Goal: Information Seeking & Learning: Learn about a topic

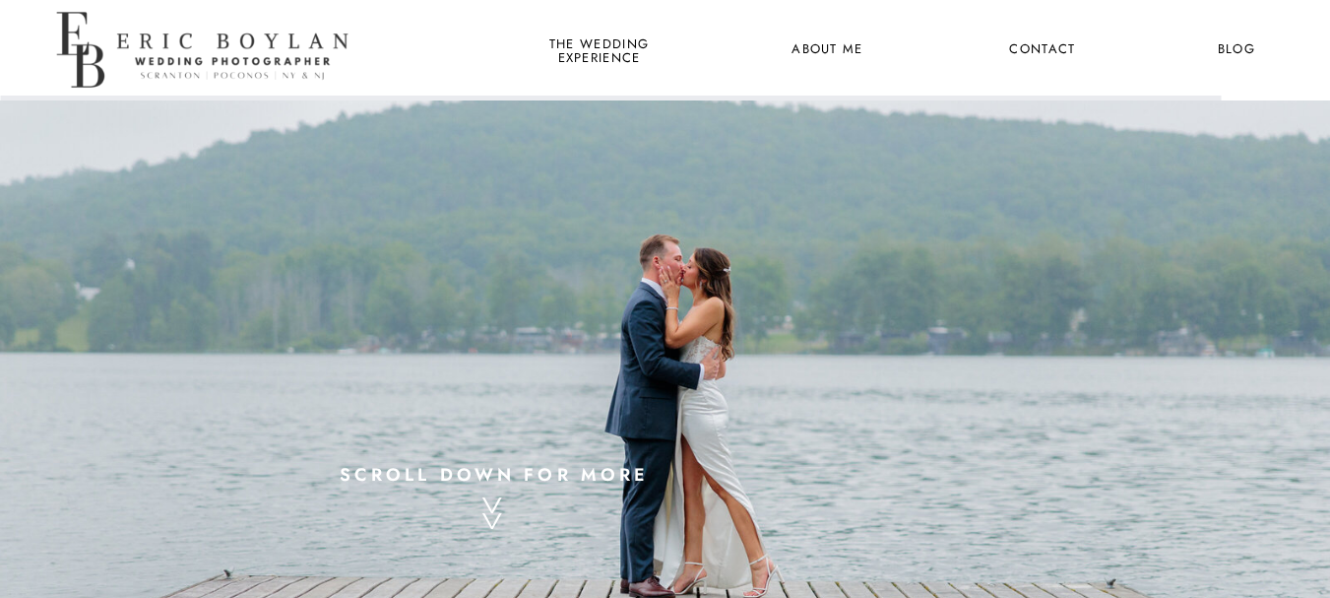
drag, startPoint x: 1342, startPoint y: 45, endPoint x: 1344, endPoint y: 16, distance: 29.6
click at [641, 55] on nav "the wedding experience" at bounding box center [598, 50] width 107 height 26
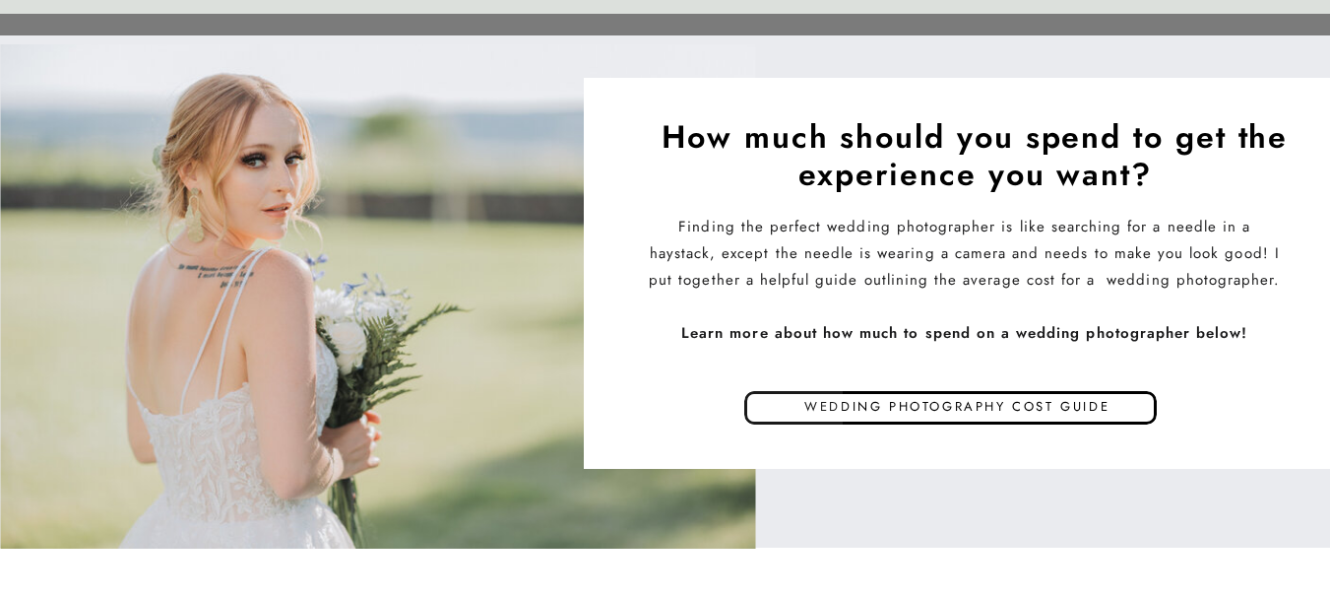
scroll to position [9453, 0]
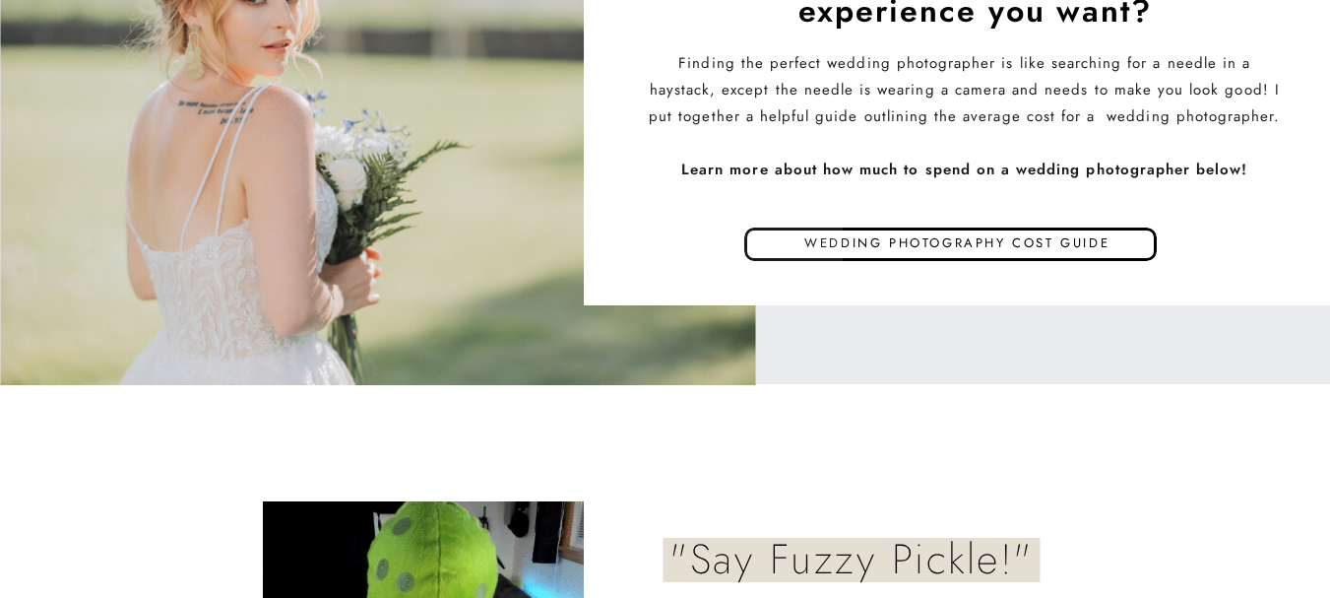
click at [1021, 237] on p "Wedding photography cost guide" at bounding box center [958, 246] width 518 height 30
